Goal: Information Seeking & Learning: Learn about a topic

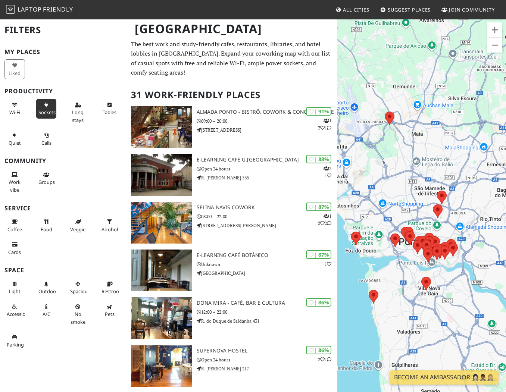
drag, startPoint x: 175, startPoint y: 92, endPoint x: 45, endPoint y: 79, distance: 130.8
click at [45, 103] on icon at bounding box center [46, 105] width 6 height 5
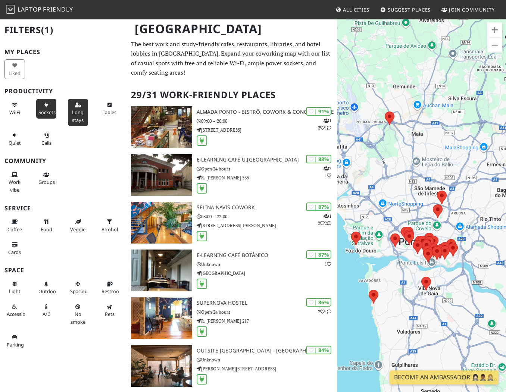
click at [77, 99] on button "Long stays" at bounding box center [78, 112] width 21 height 27
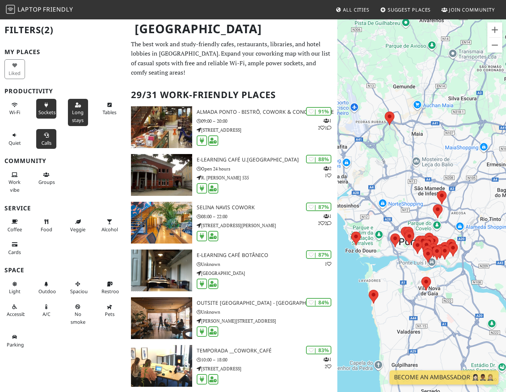
click at [43, 139] on span "Calls" at bounding box center [46, 142] width 10 height 7
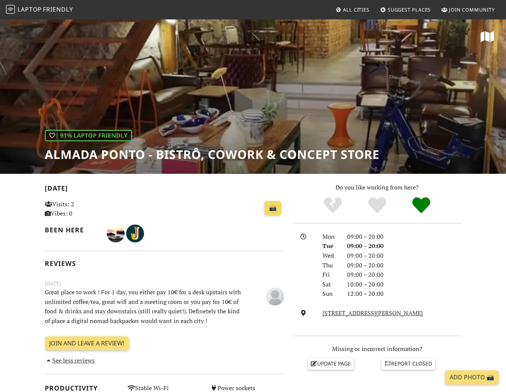
click at [279, 201] on link "📸" at bounding box center [272, 208] width 16 height 14
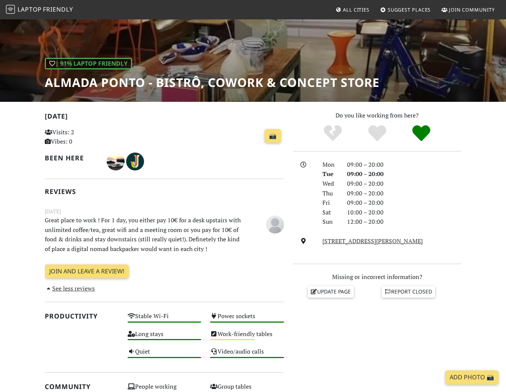
scroll to position [42, 0]
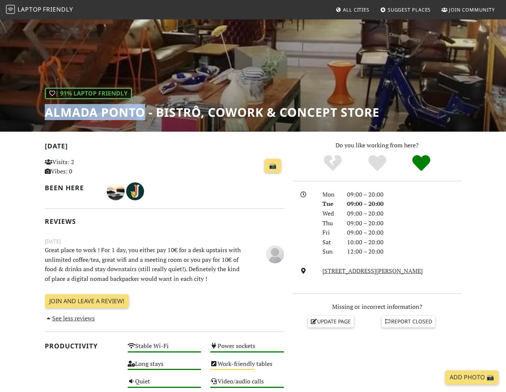
drag, startPoint x: 42, startPoint y: 72, endPoint x: 118, endPoint y: 75, distance: 75.8
click at [118, 75] on div "| 91% Laptop Friendly Almada Ponto - Bistrô, Cowork & Concept Store" at bounding box center [253, 54] width 506 height 155
copy h1 "Almada Ponto"
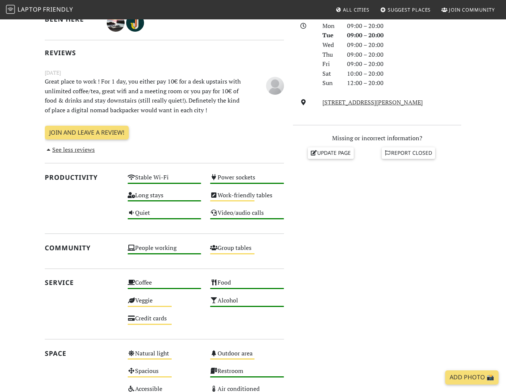
scroll to position [221, 0]
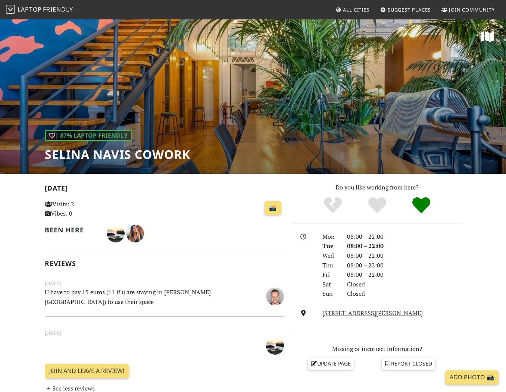
click at [374, 103] on div "| 87% Laptop Friendly Selina Navis CoWork" at bounding box center [253, 96] width 506 height 155
click at [393, 100] on div "| 87% Laptop Friendly Selina Navis CoWork" at bounding box center [253, 96] width 506 height 155
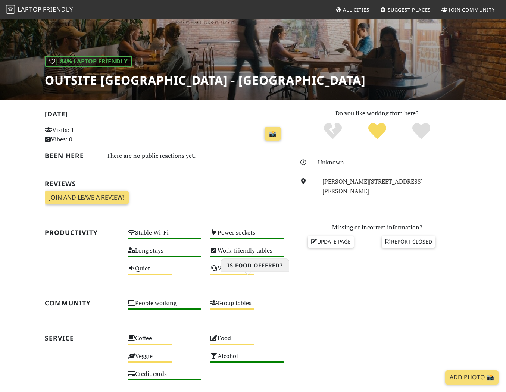
scroll to position [57, 0]
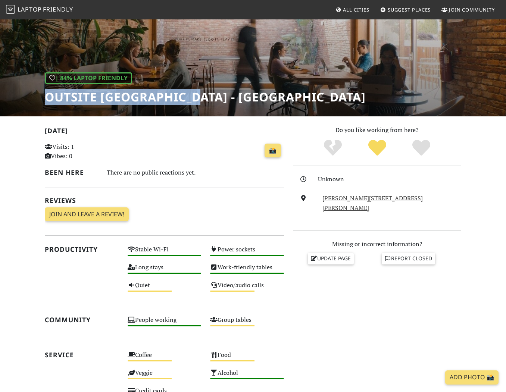
drag, startPoint x: 45, startPoint y: 57, endPoint x: 167, endPoint y: 63, distance: 122.1
click at [167, 63] on div "| 84% Laptop Friendly Outsite [GEOGRAPHIC_DATA] - [GEOGRAPHIC_DATA]" at bounding box center [253, 38] width 506 height 155
copy h1 "Outsite [GEOGRAPHIC_DATA] - [GEOGRAPHIC_DATA]"
